Goal: Check status: Check status

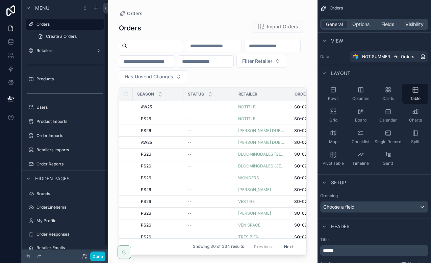
click at [95, 251] on div "Done" at bounding box center [65, 257] width 87 height 14
click at [95, 254] on button "Done" at bounding box center [97, 257] width 15 height 10
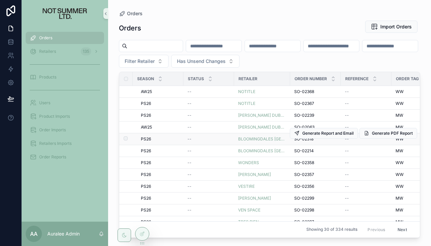
click at [301, 139] on span "SO-02318" at bounding box center [303, 138] width 19 height 5
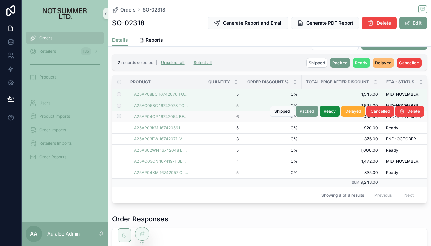
click at [117, 118] on label "scrollable content" at bounding box center [115, 116] width 4 height 5
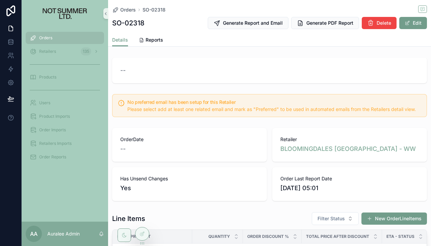
click at [53, 40] on div "Orders" at bounding box center [65, 37] width 70 height 11
